Goal: Information Seeking & Learning: Compare options

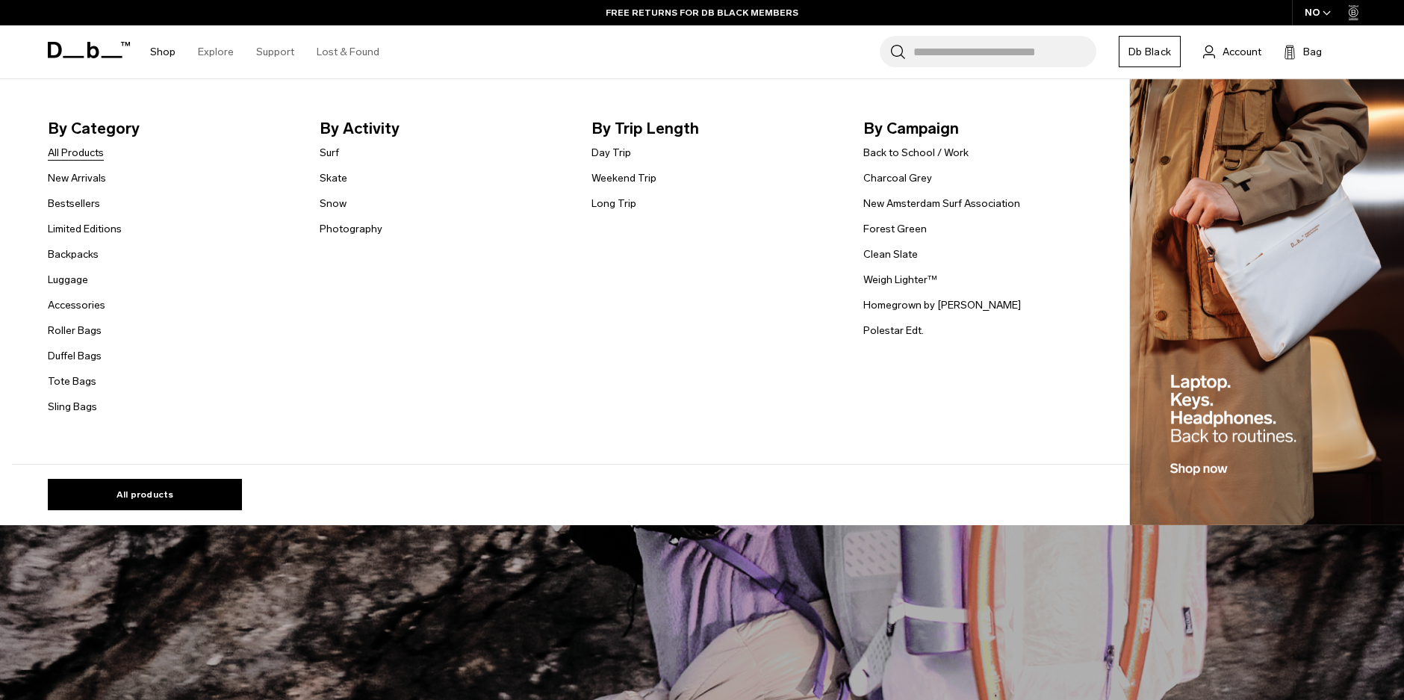
click at [95, 160] on link "All Products" at bounding box center [76, 153] width 56 height 16
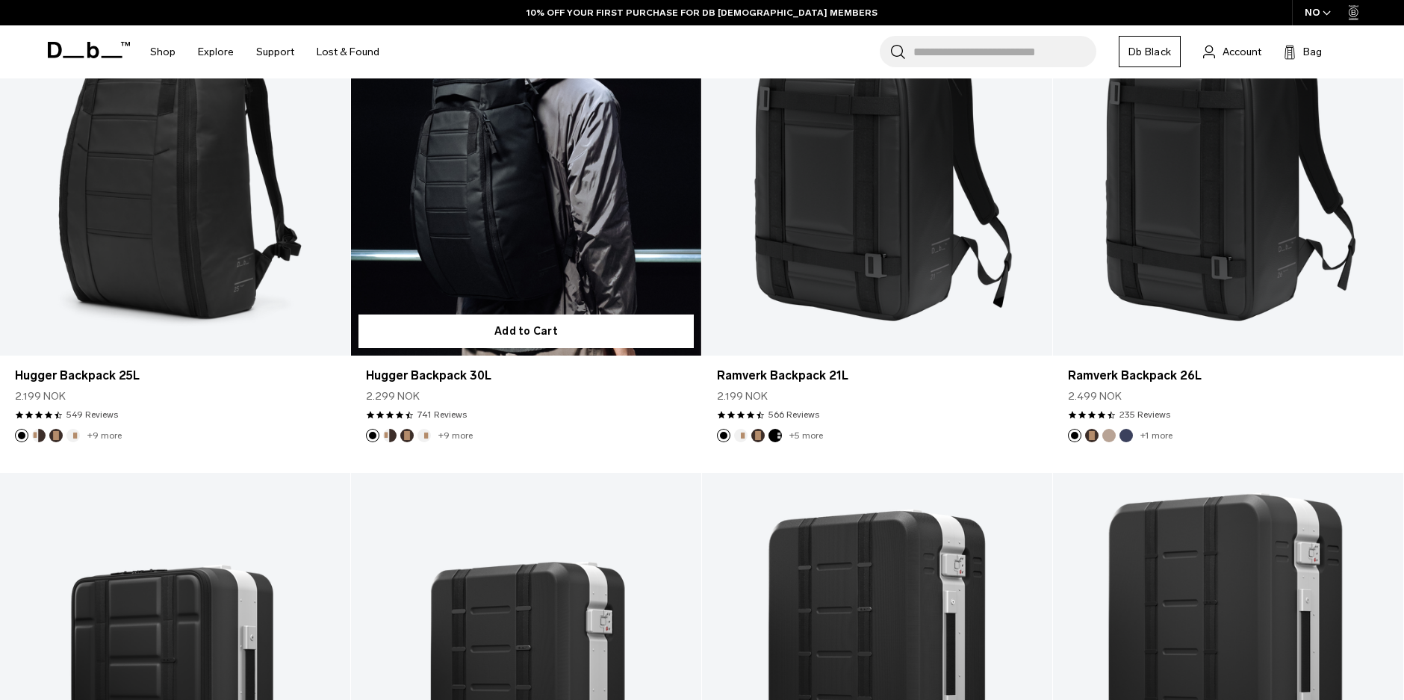
scroll to position [470, 0]
click at [394, 435] on button "Cappuccino" at bounding box center [389, 435] width 13 height 13
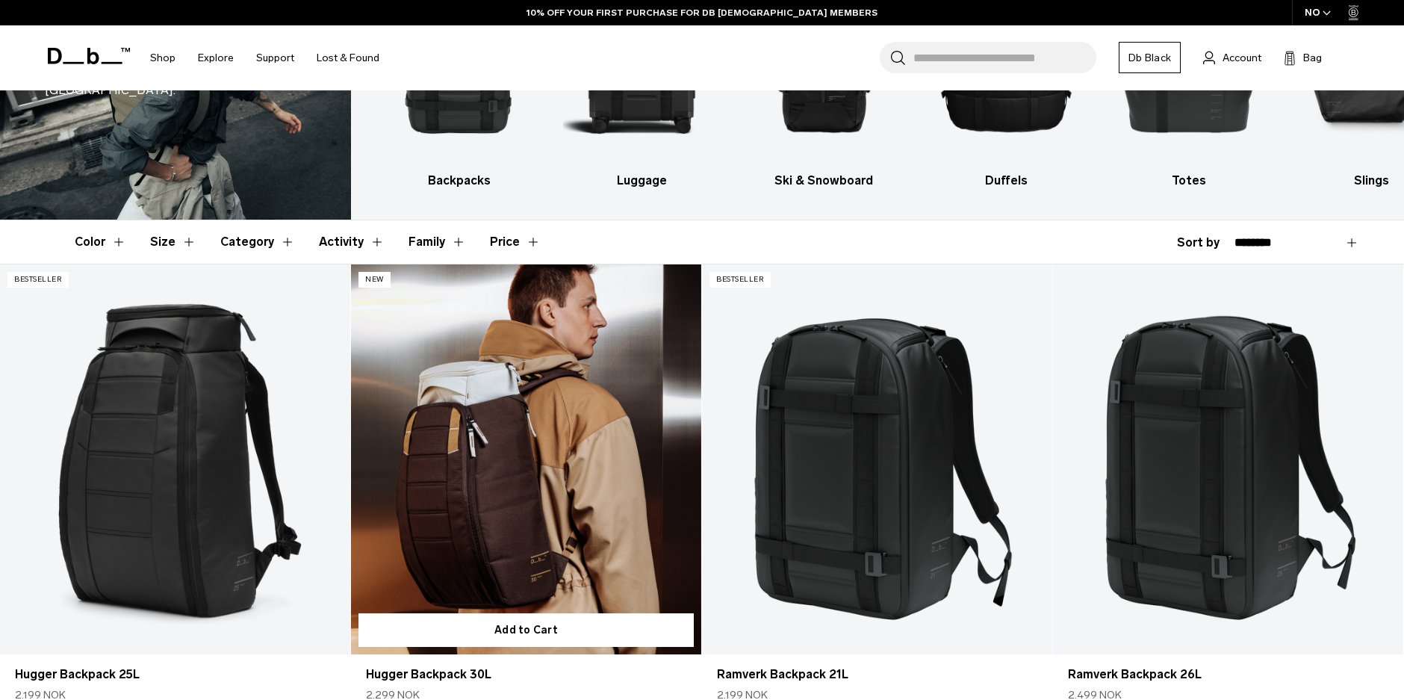
scroll to position [0, 0]
click at [489, 477] on link "Hugger Backpack 30L Cappuccino" at bounding box center [526, 458] width 350 height 389
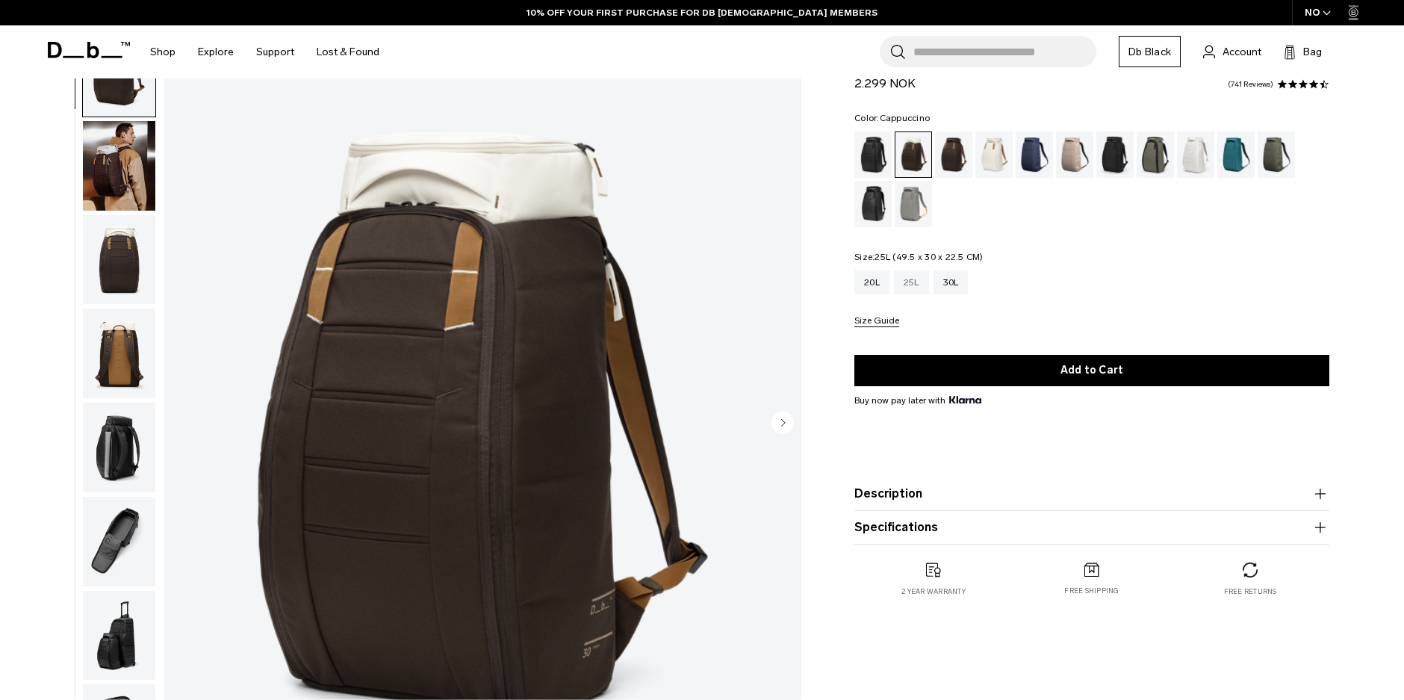
click at [914, 280] on div "25L" at bounding box center [911, 282] width 35 height 24
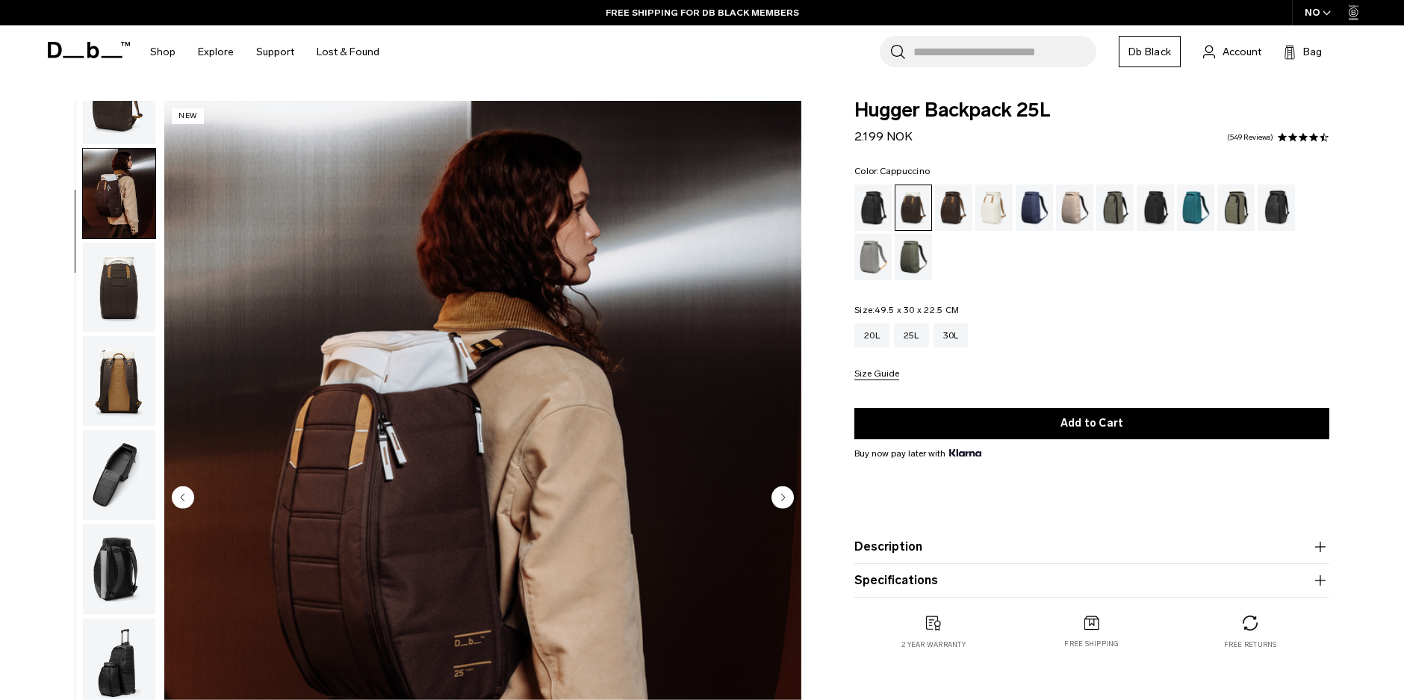
drag, startPoint x: 899, startPoint y: 125, endPoint x: 854, endPoint y: 127, distance: 44.8
click at [854, 127] on div "Hugger Backpack 25L 2.199 NOK 4.5 star rating 549 Reviews Color: Cappuccino Out…" at bounding box center [1092, 390] width 565 height 579
click at [1087, 363] on div "20L 25L 30L Size Guide" at bounding box center [1092, 351] width 475 height 57
drag, startPoint x: 1036, startPoint y: 364, endPoint x: 843, endPoint y: 186, distance: 262.2
click at [843, 188] on div "Hugger Backpack 25L 2.199 NOK 4.5 star rating 549 Reviews Color: Cappuccino Out…" at bounding box center [1092, 390] width 565 height 579
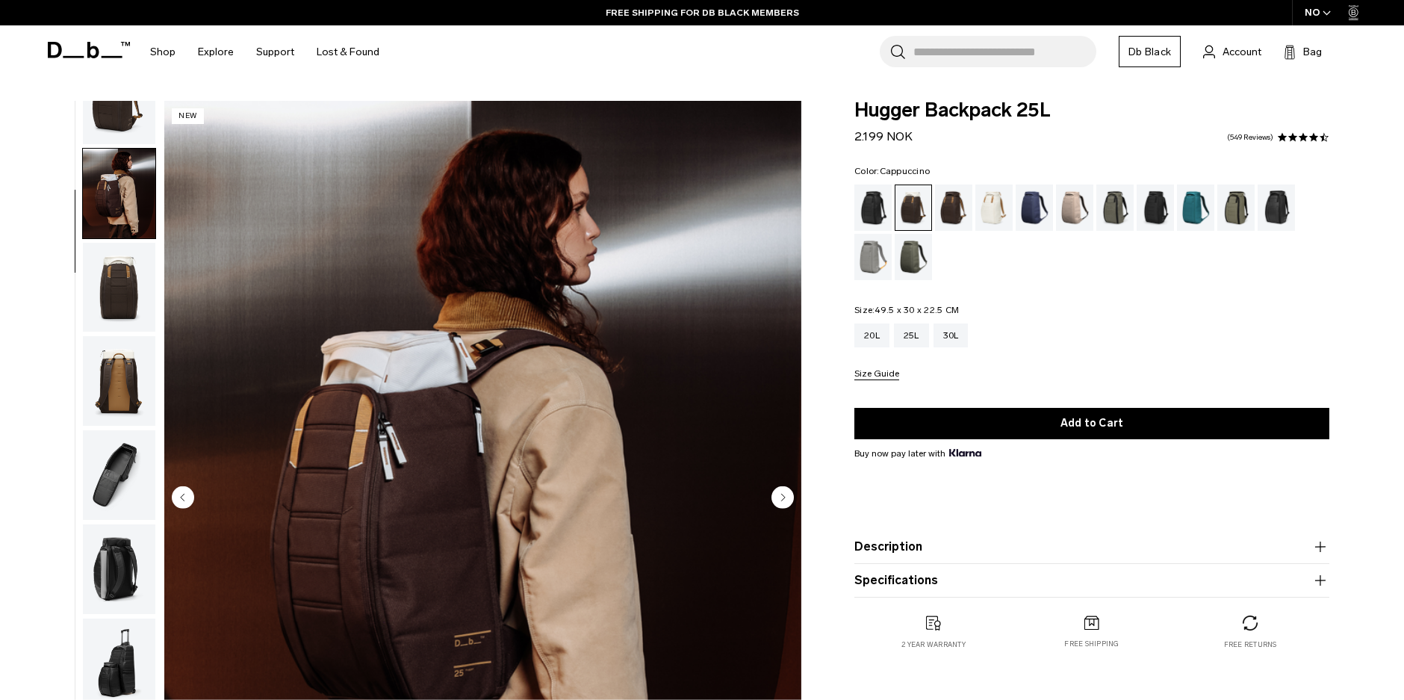
drag, startPoint x: 843, startPoint y: 186, endPoint x: 835, endPoint y: 125, distance: 61.1
click at [835, 125] on div "Hugger Backpack 25L 2.199 NOK 4.5 star rating 549 Reviews Color: Cappuccino Out…" at bounding box center [1092, 390] width 565 height 579
drag, startPoint x: 837, startPoint y: 123, endPoint x: 1042, endPoint y: 193, distance: 216.4
click at [1042, 193] on div "Hugger Backpack 25L 2.199 NOK 4.5 star rating 549 Reviews Color: Blue Hour Out …" at bounding box center [1092, 390] width 565 height 579
click at [1134, 272] on ul at bounding box center [1092, 233] width 475 height 96
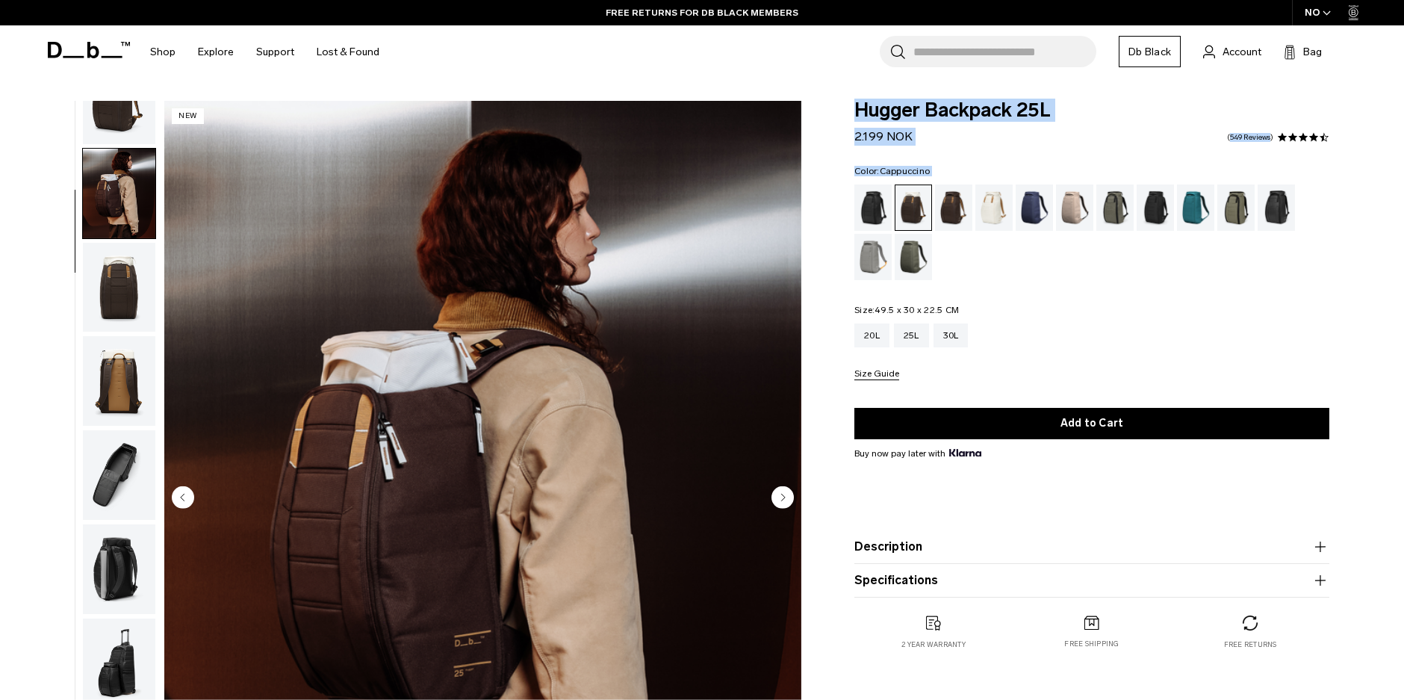
drag, startPoint x: 1084, startPoint y: 366, endPoint x: 896, endPoint y: 85, distance: 338.1
click at [894, 88] on body "Skip to content BUY NOW, PAY LATER WITH KLARNA 10% OFF YOUR FIRST PURCHASE FOR …" at bounding box center [702, 350] width 1404 height 700
drag, startPoint x: 896, startPoint y: 85, endPoint x: 893, endPoint y: 134, distance: 48.6
click at [893, 134] on span "2.199 NOK" at bounding box center [884, 136] width 58 height 14
drag, startPoint x: 941, startPoint y: 143, endPoint x: 838, endPoint y: 155, distance: 103.7
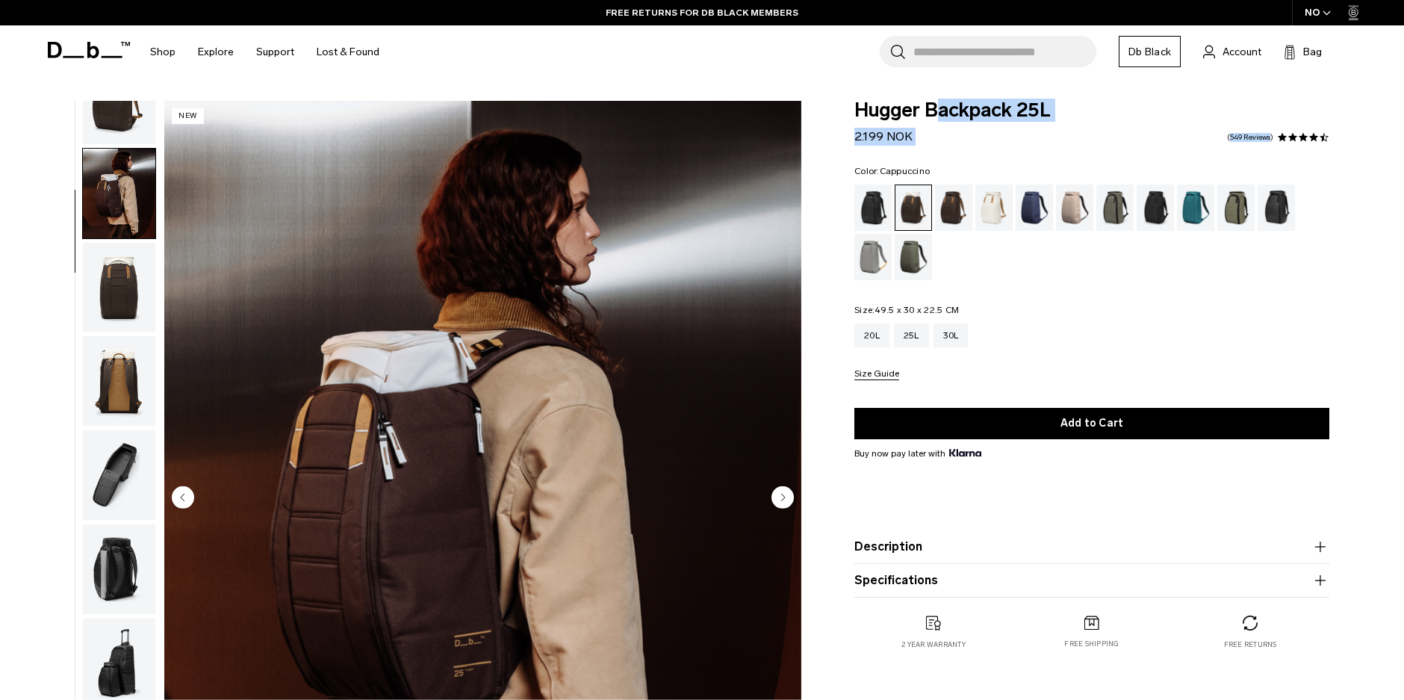
click at [838, 155] on div "Hugger Backpack 25L 2.199 NOK 4.5 star rating 549 Reviews Color: Cappuccino Out…" at bounding box center [1092, 390] width 565 height 579
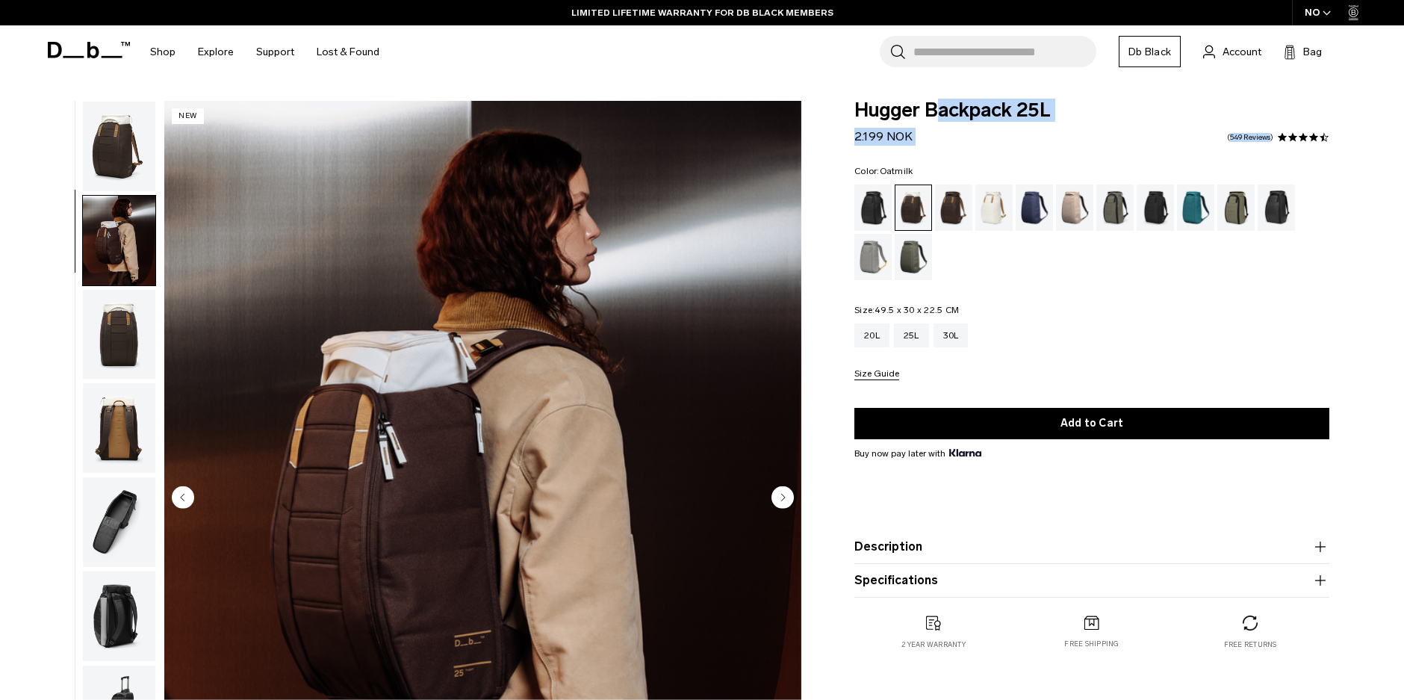
click at [989, 214] on div "Oatmilk" at bounding box center [995, 208] width 38 height 46
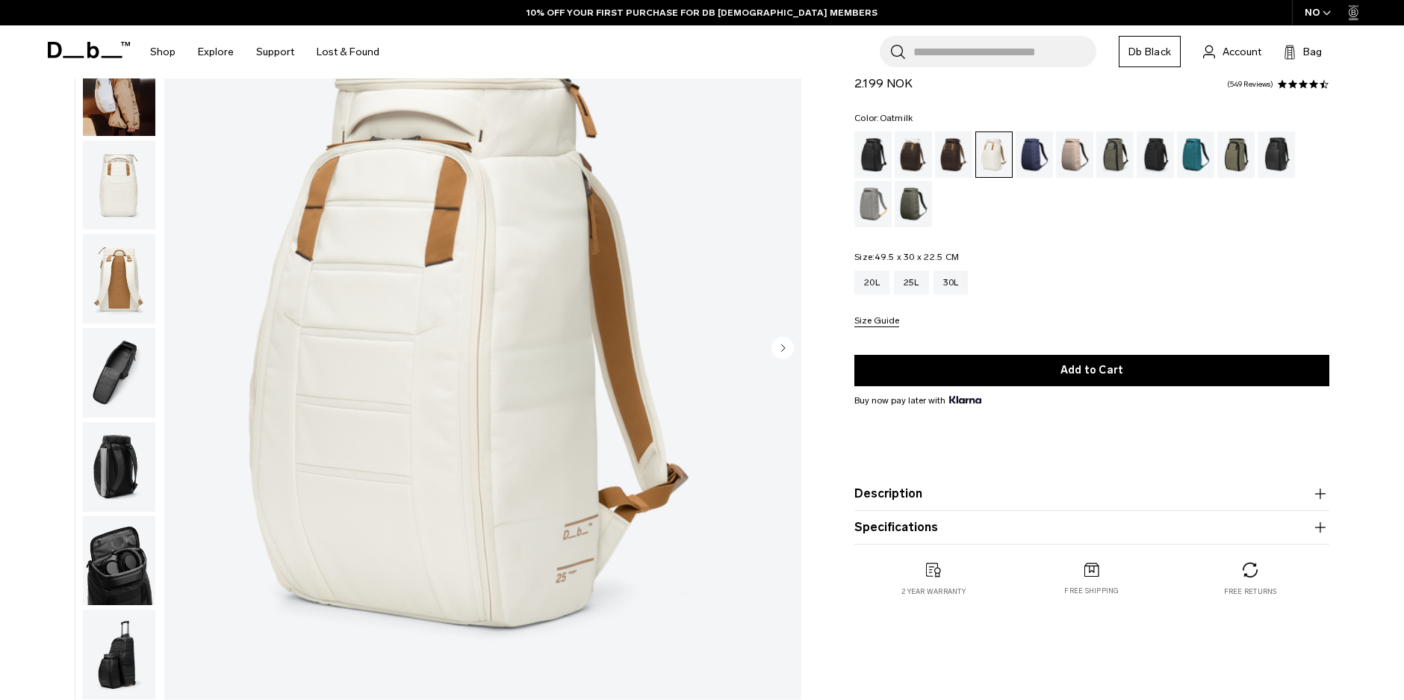
click at [1078, 148] on div "Fogbow Beige" at bounding box center [1075, 154] width 38 height 46
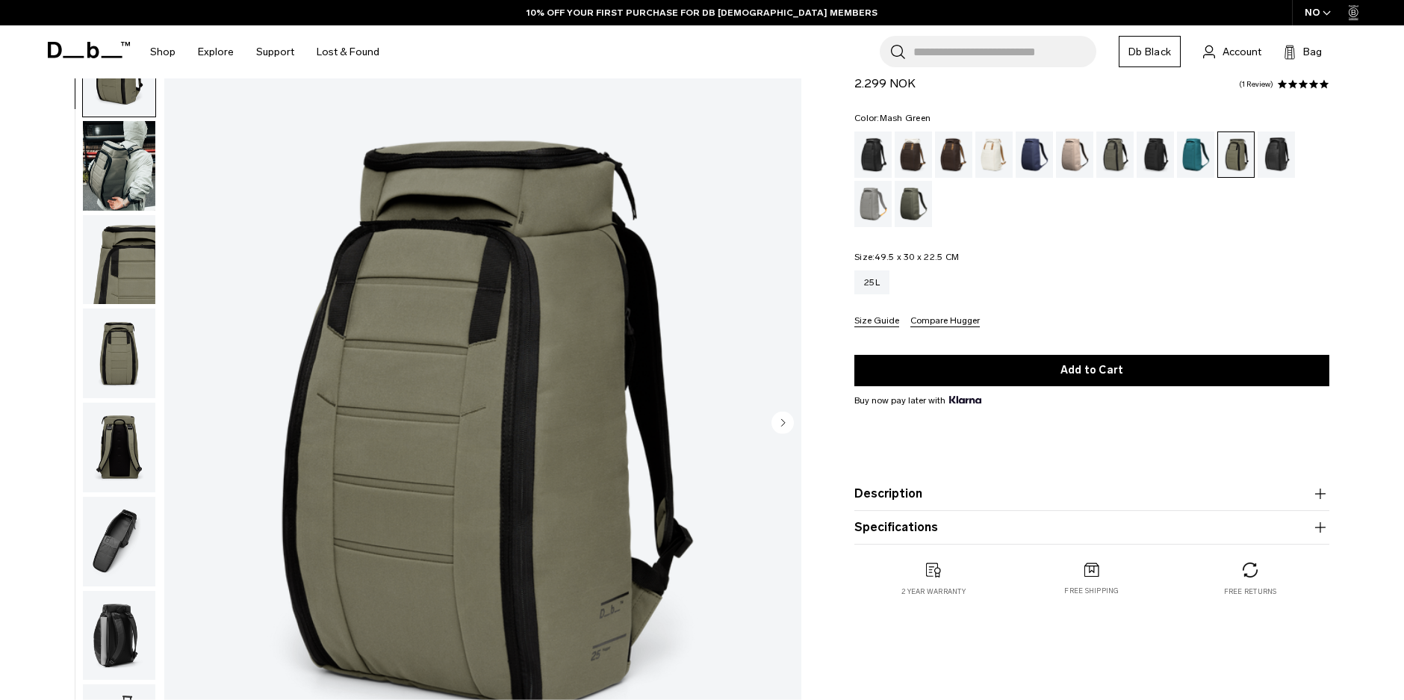
scroll to position [47, 0]
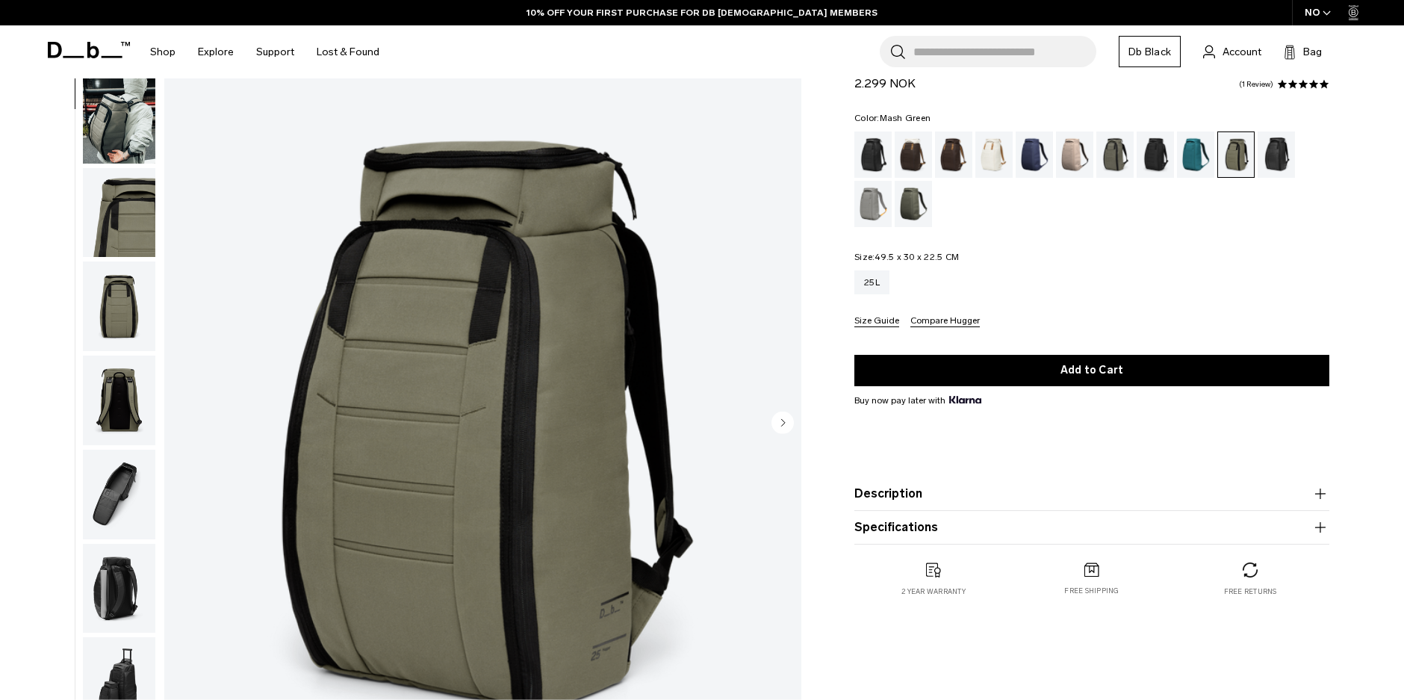
drag, startPoint x: 1276, startPoint y: 212, endPoint x: 903, endPoint y: 102, distance: 388.8
click at [904, 102] on form "Hugger Backpack 25L 2.299 NOK 5.0 star rating 1 Review Color: Mash Green Out of…" at bounding box center [1092, 296] width 475 height 497
click at [903, 157] on div "Cappuccino" at bounding box center [914, 154] width 38 height 46
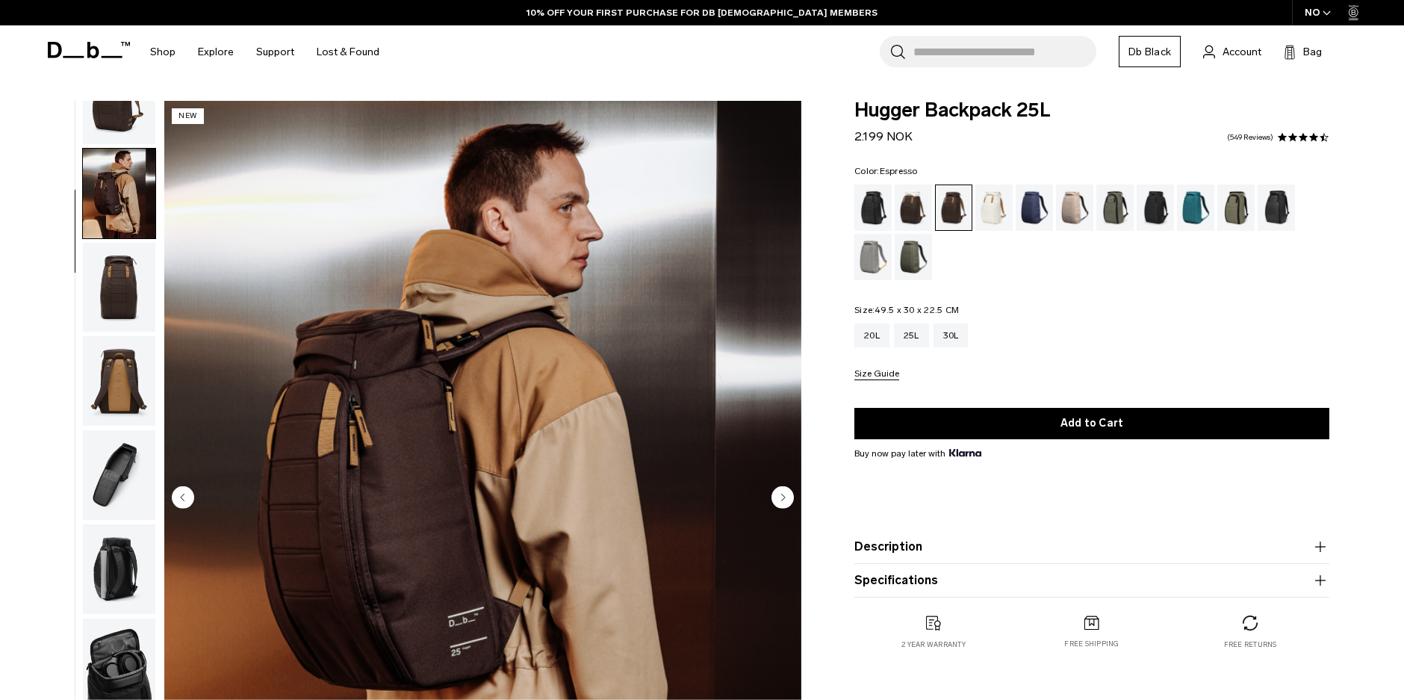
click at [784, 495] on circle "Next slide" at bounding box center [783, 497] width 22 height 22
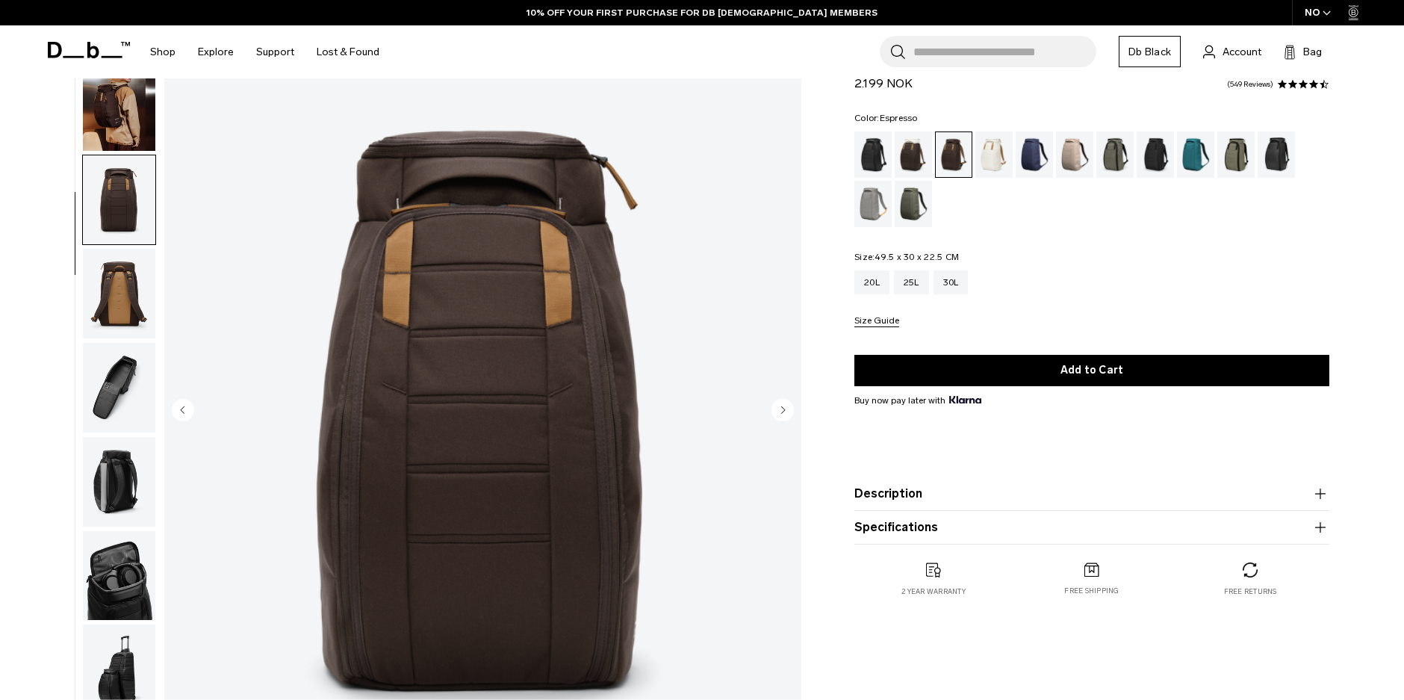
scroll to position [75, 0]
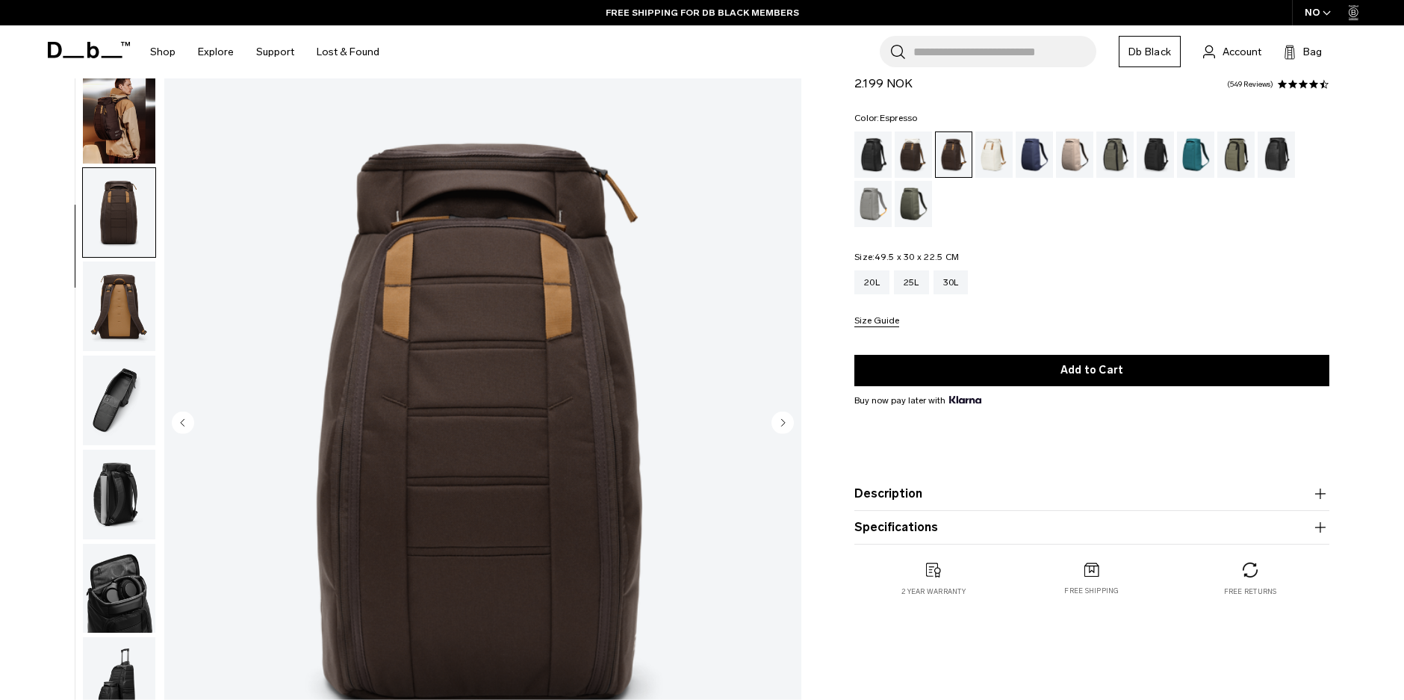
click at [781, 422] on circle "Next slide" at bounding box center [783, 422] width 22 height 22
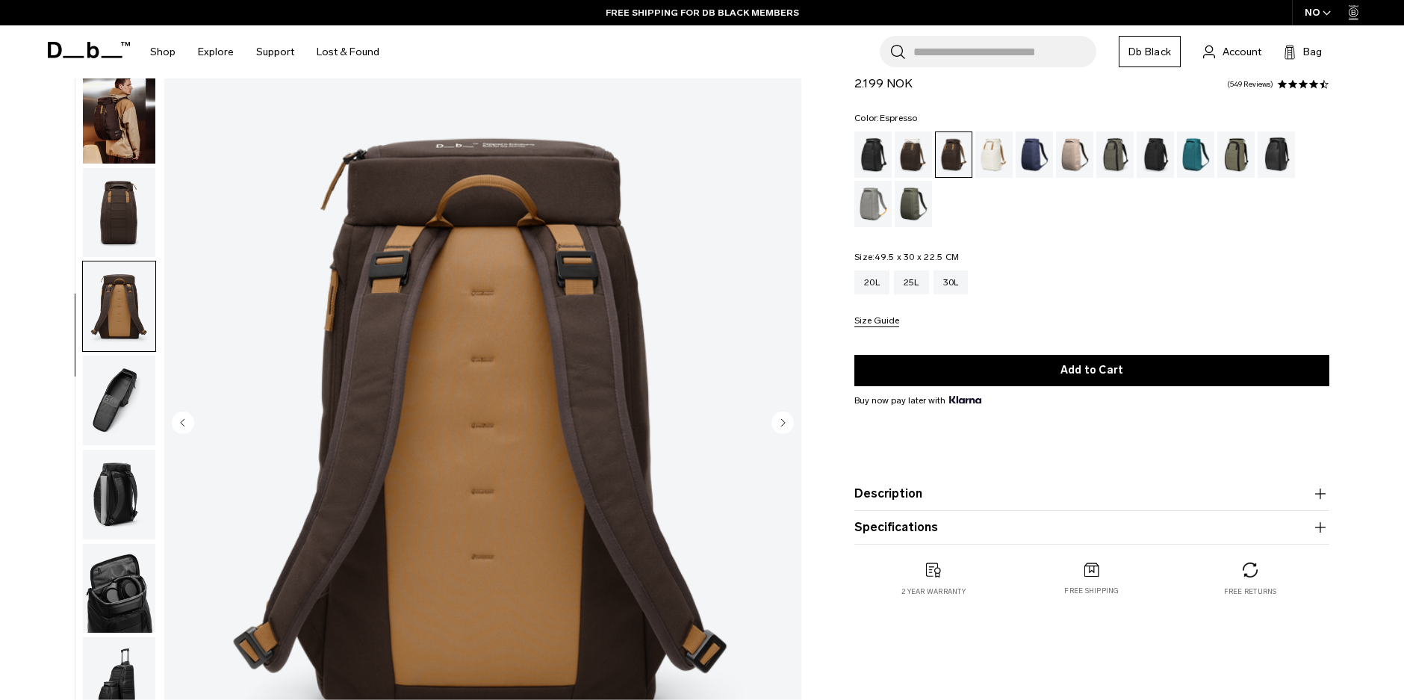
click at [781, 422] on circle "Next slide" at bounding box center [783, 422] width 22 height 22
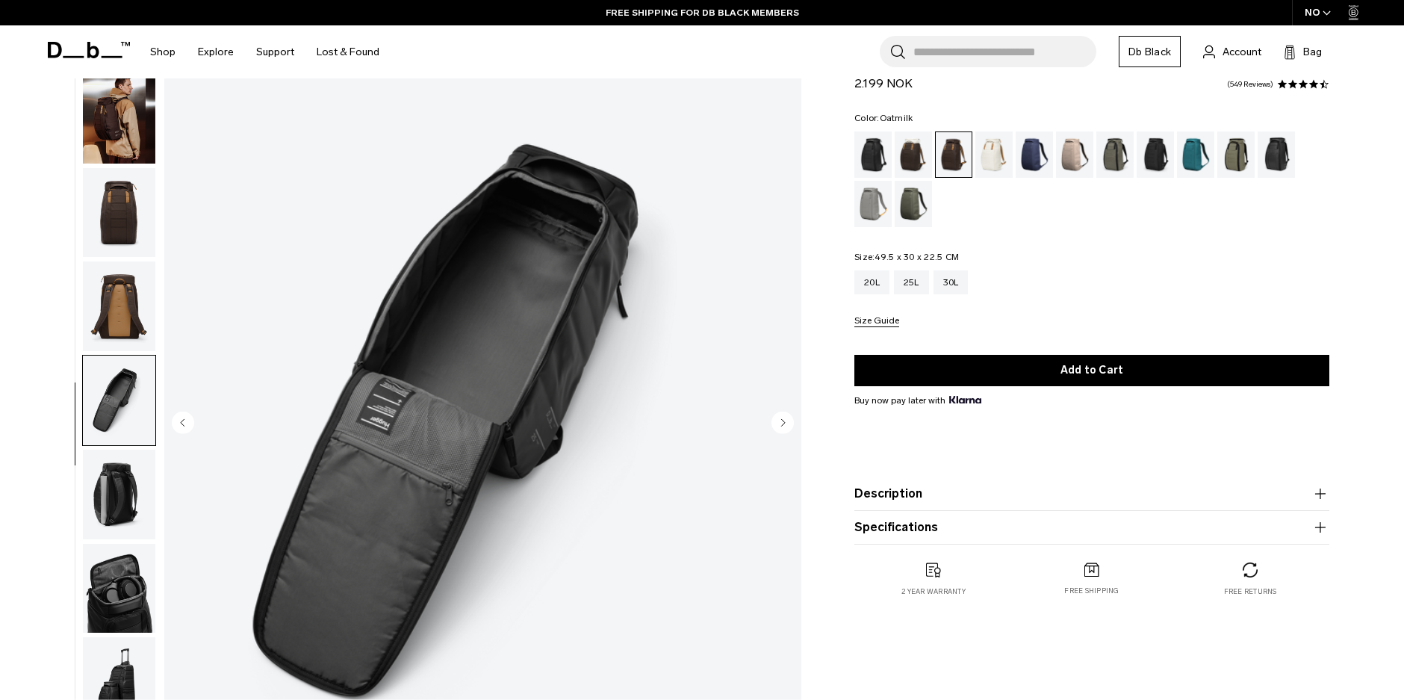
click at [999, 143] on div "Oatmilk" at bounding box center [995, 154] width 38 height 46
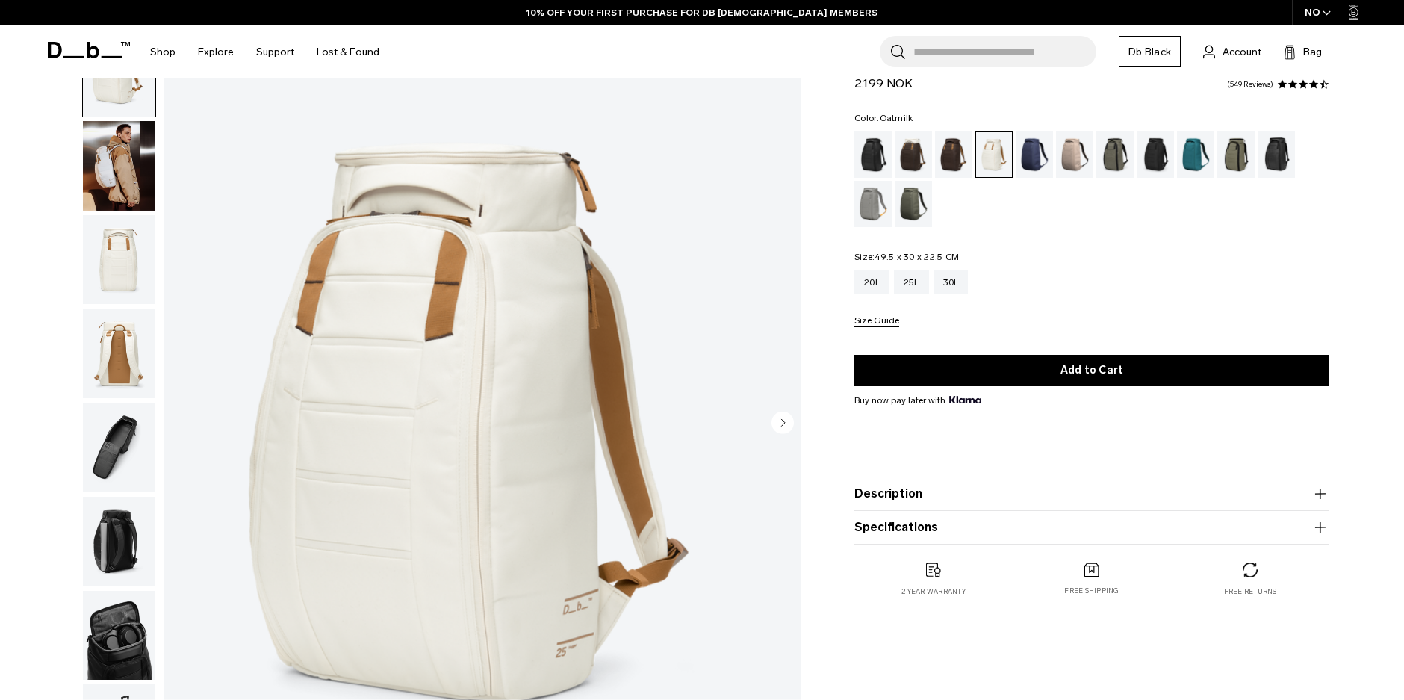
click at [112, 169] on img "button" at bounding box center [119, 166] width 72 height 90
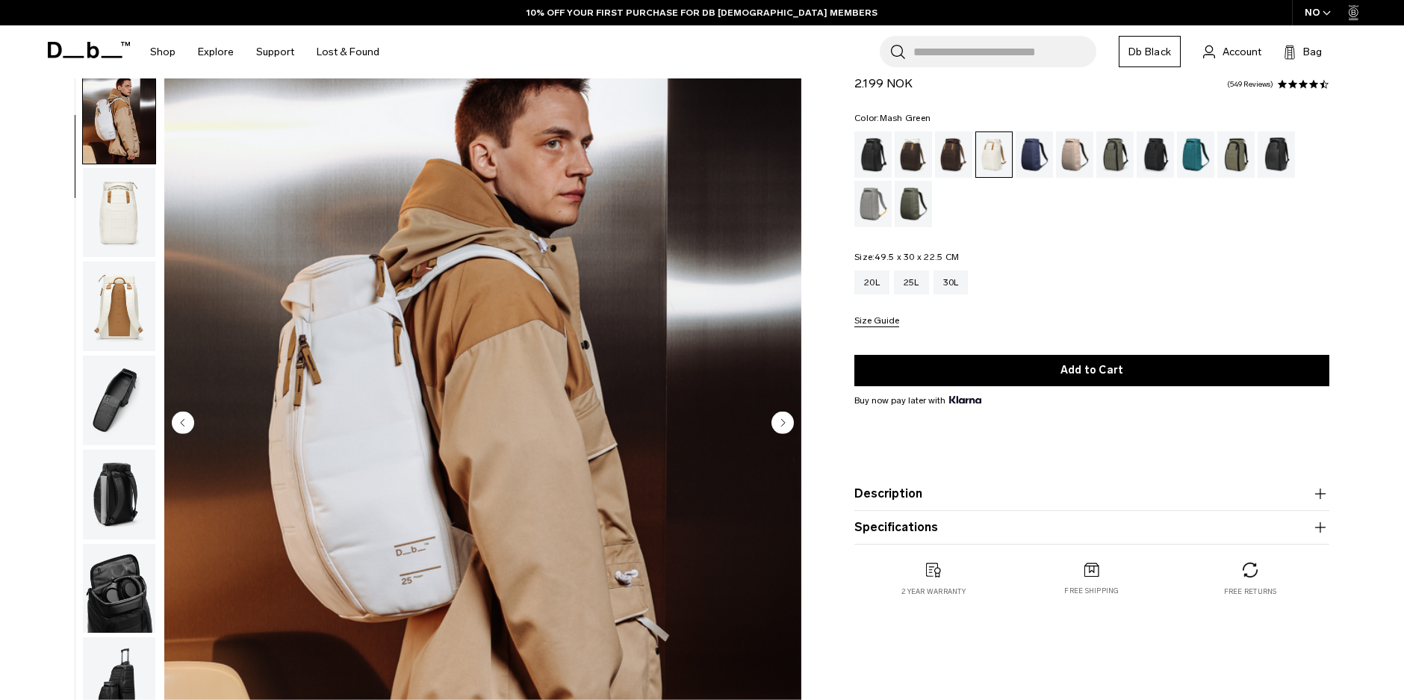
click at [1247, 151] on div "Mash Green" at bounding box center [1237, 154] width 38 height 46
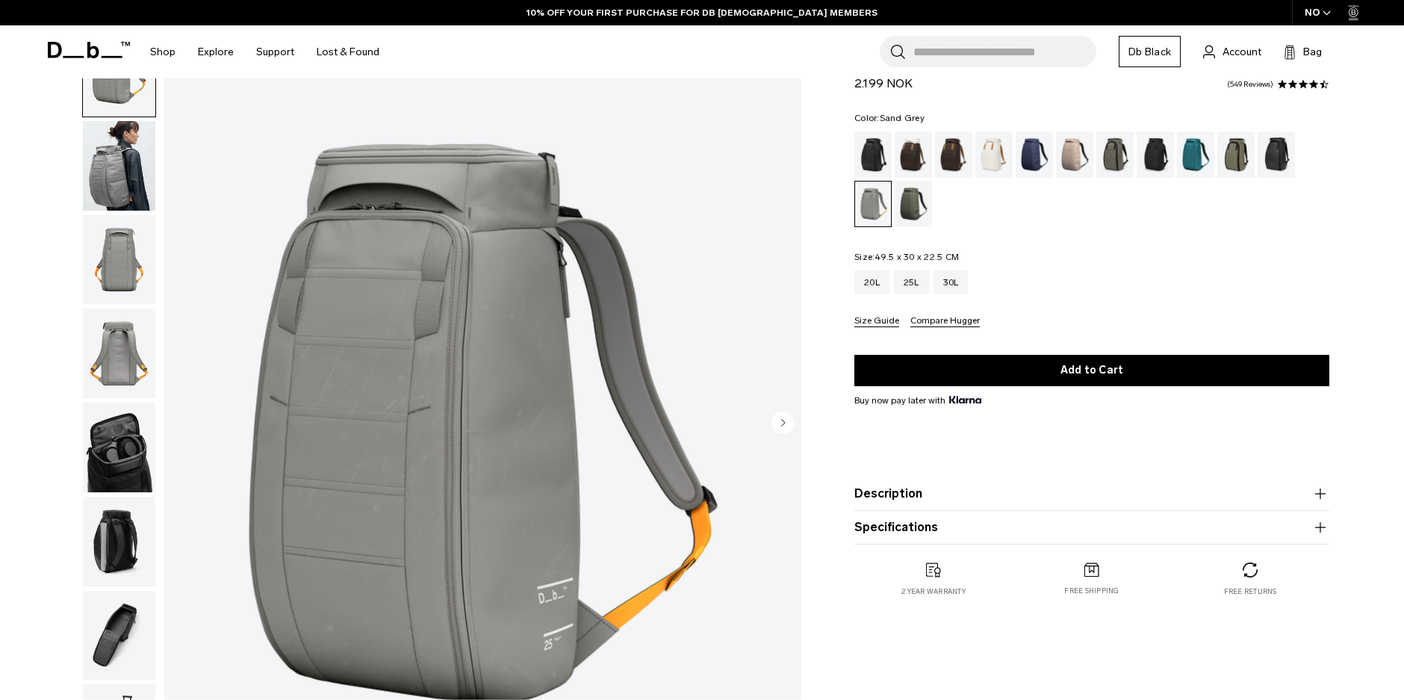
click at [784, 422] on icon "Next slide" at bounding box center [784, 422] width 4 height 7
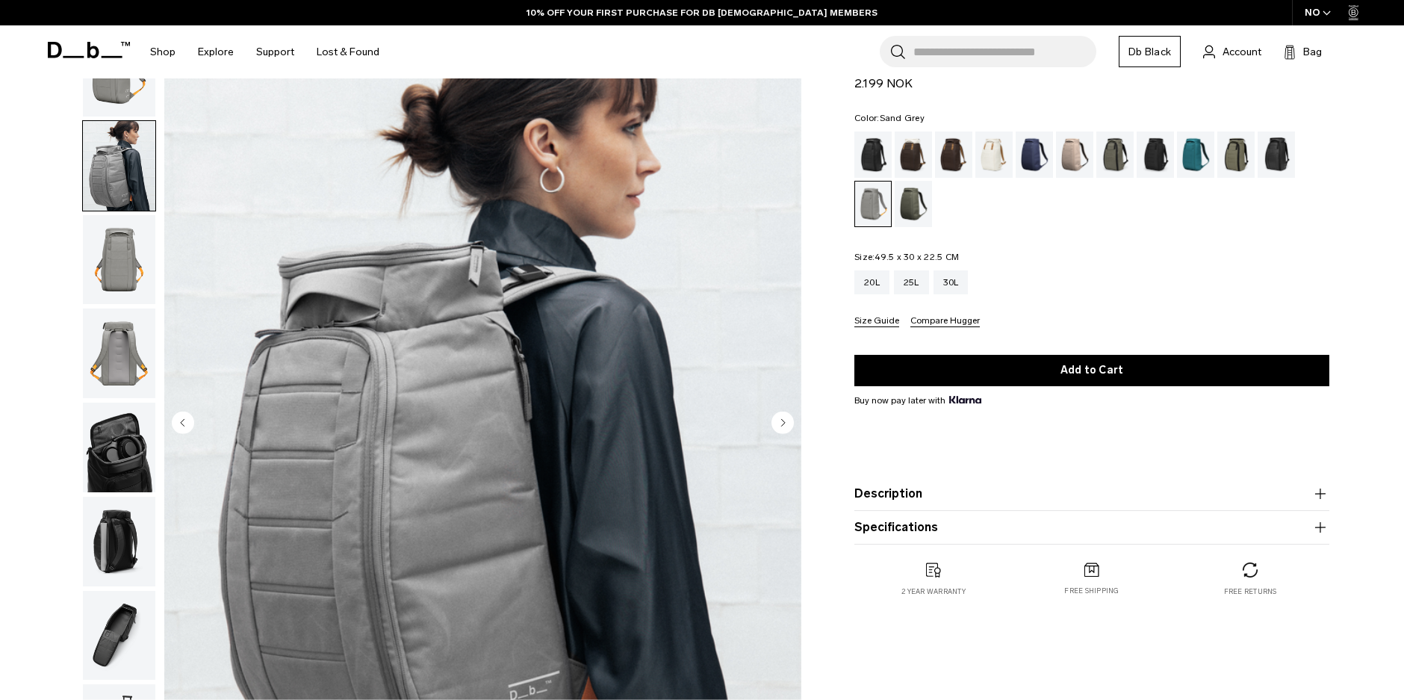
click at [784, 422] on icon "Next slide" at bounding box center [784, 422] width 4 height 7
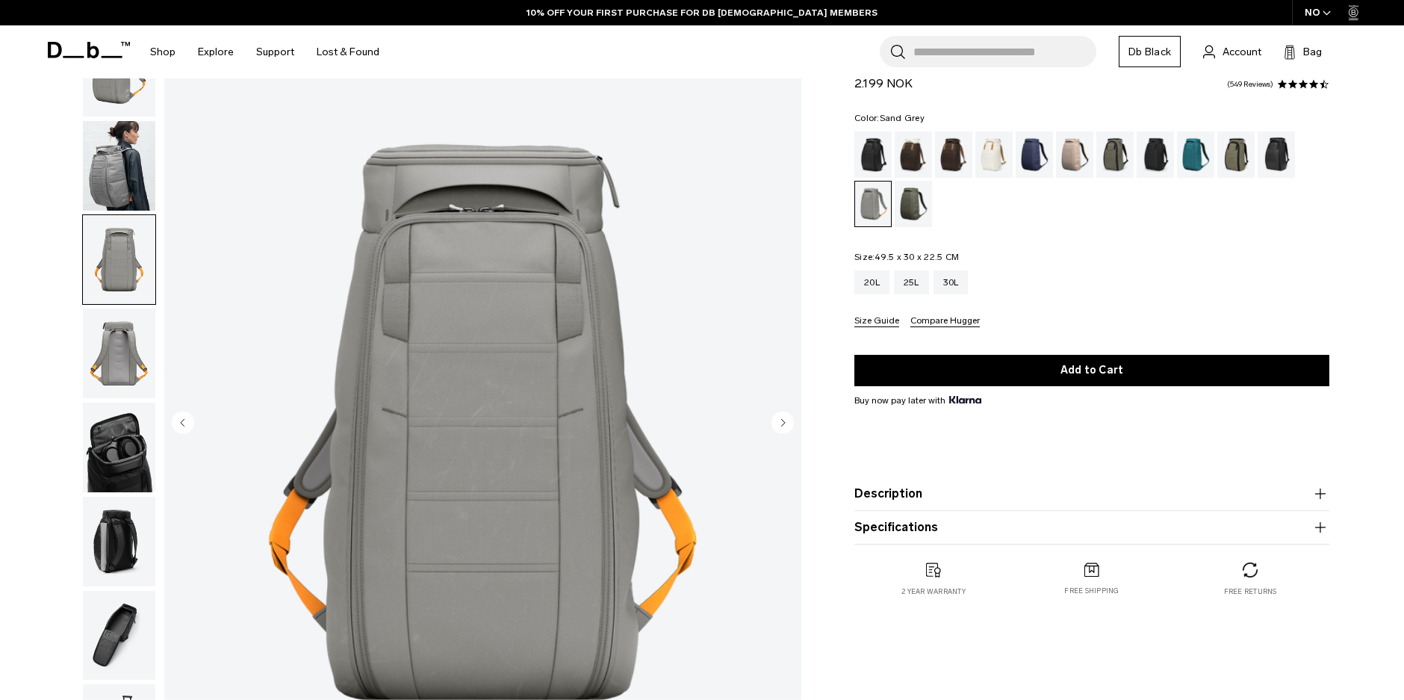
click at [784, 422] on icon "Next slide" at bounding box center [784, 422] width 4 height 7
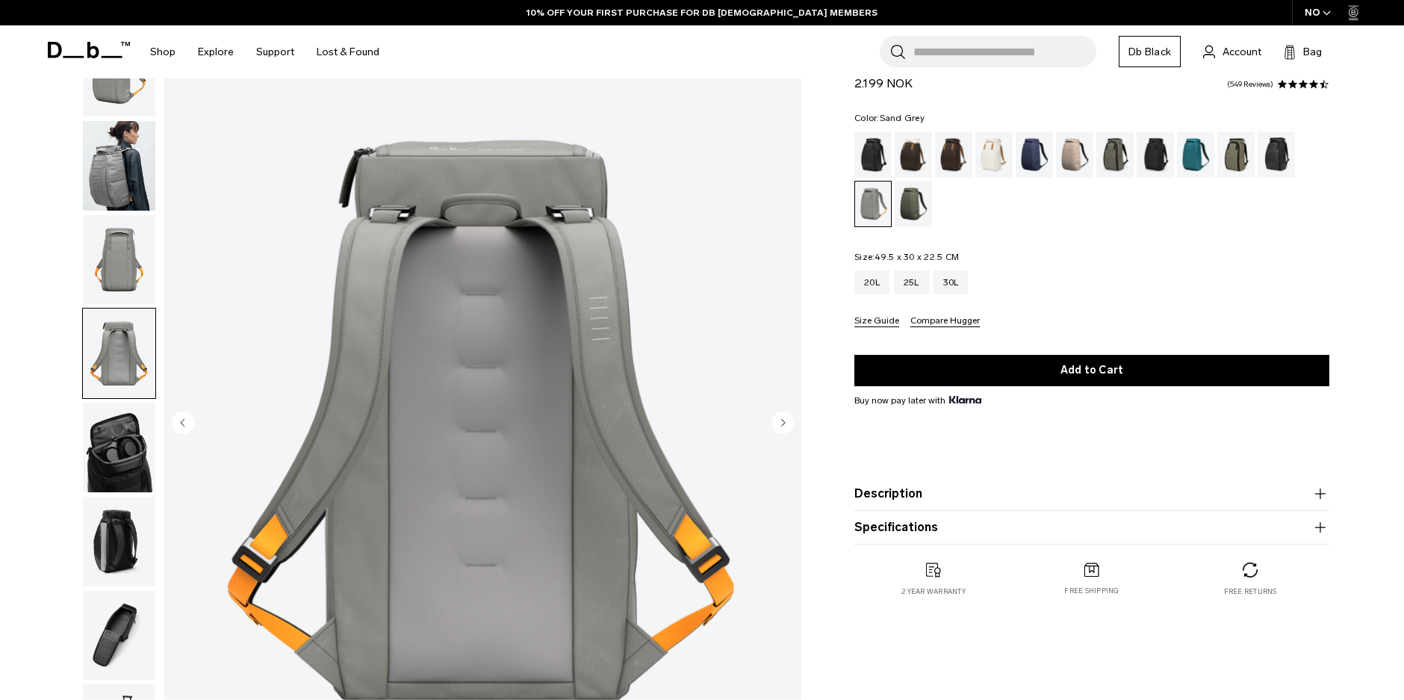
click at [784, 422] on icon "Next slide" at bounding box center [784, 422] width 4 height 7
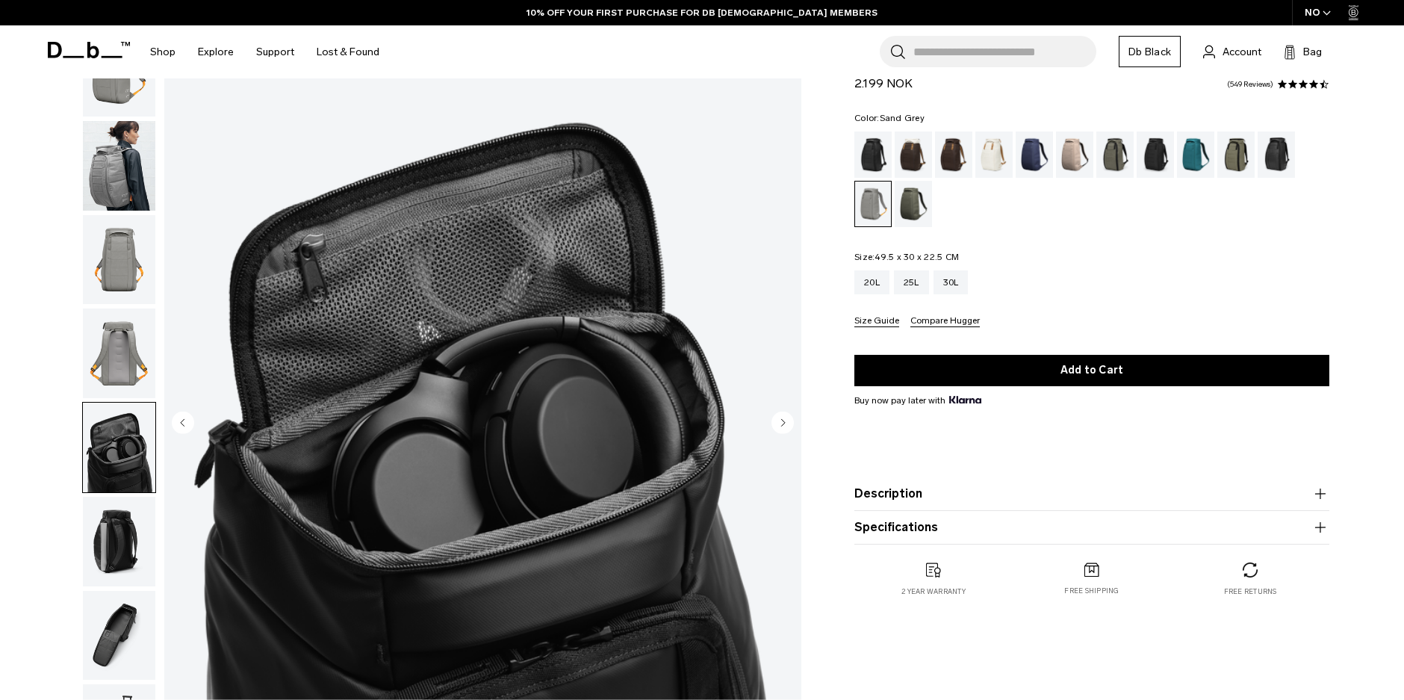
click at [784, 422] on icon "Next slide" at bounding box center [784, 422] width 4 height 7
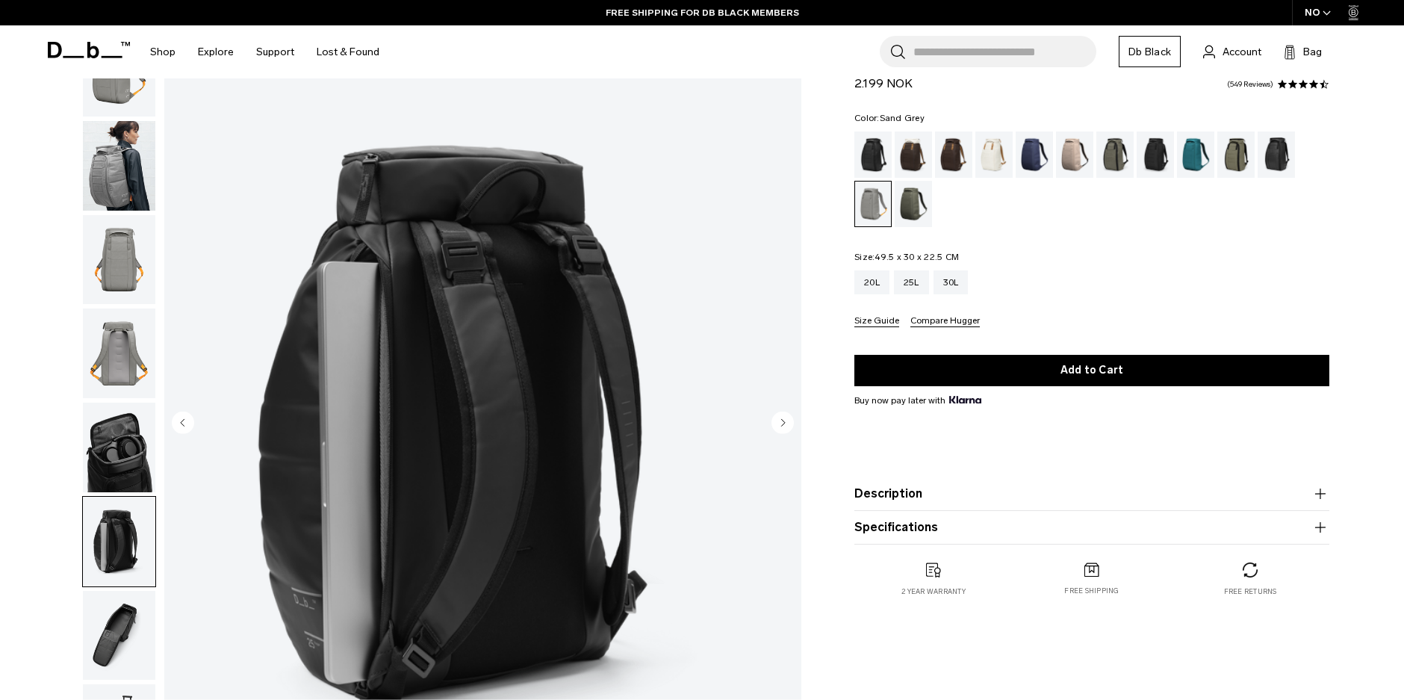
click at [784, 422] on icon "Next slide" at bounding box center [784, 422] width 4 height 7
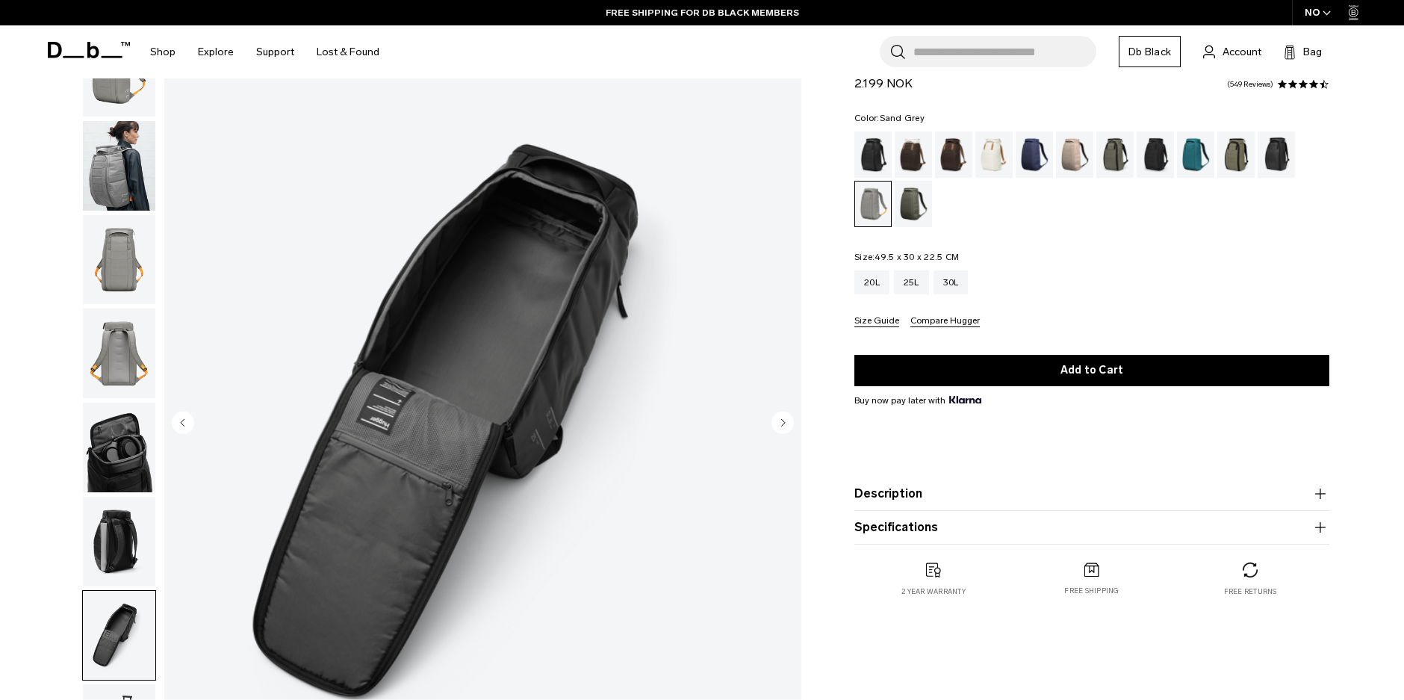
click at [784, 422] on icon "Next slide" at bounding box center [784, 422] width 4 height 7
